Goal: Task Accomplishment & Management: Manage account settings

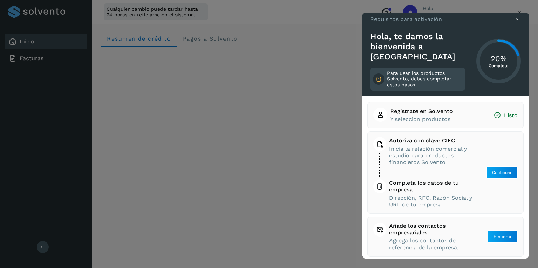
click at [517, 23] on icon at bounding box center [516, 18] width 7 height 7
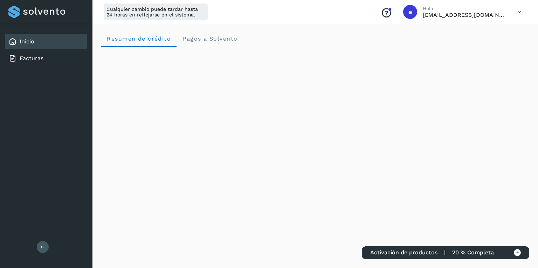
click at [520, 11] on icon at bounding box center [519, 12] width 14 height 14
click at [486, 48] on div "Cerrar sesión" at bounding box center [484, 45] width 83 height 13
